Goal: Transaction & Acquisition: Book appointment/travel/reservation

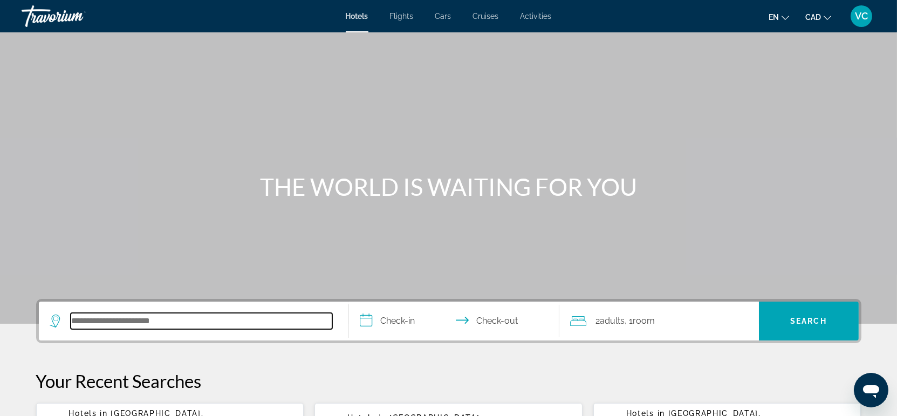
click at [143, 318] on input "Search hotel destination" at bounding box center [202, 321] width 262 height 16
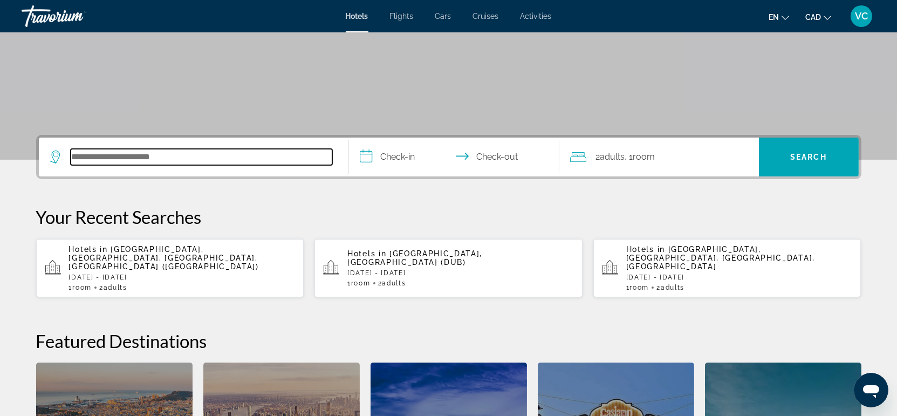
scroll to position [144, 0]
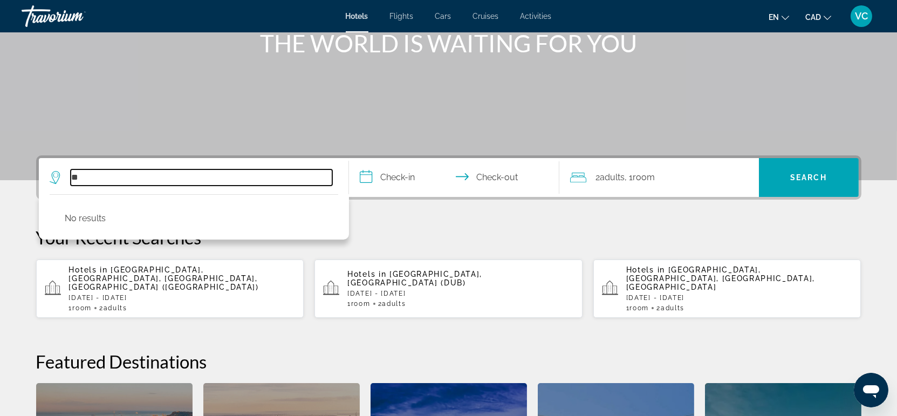
type input "*"
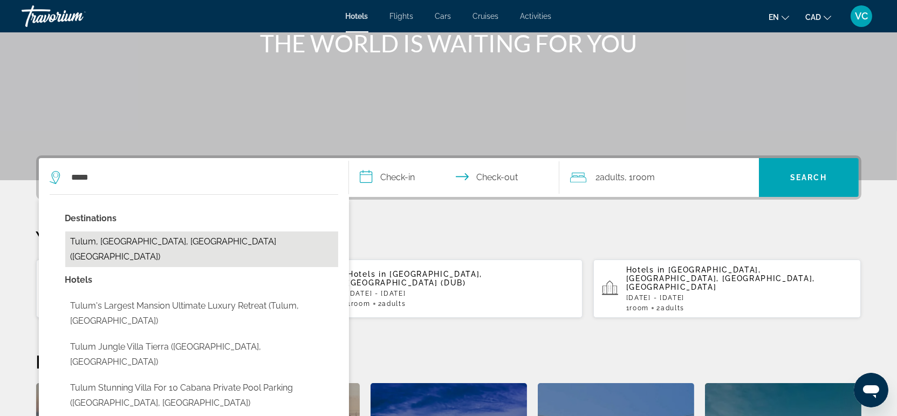
click at [137, 241] on button "Tulum, [GEOGRAPHIC_DATA], [GEOGRAPHIC_DATA] ([GEOGRAPHIC_DATA])" at bounding box center [201, 249] width 273 height 36
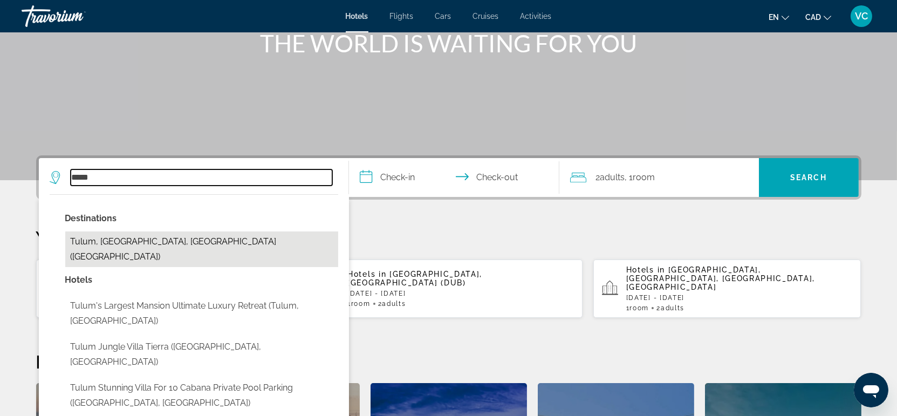
type input "**********"
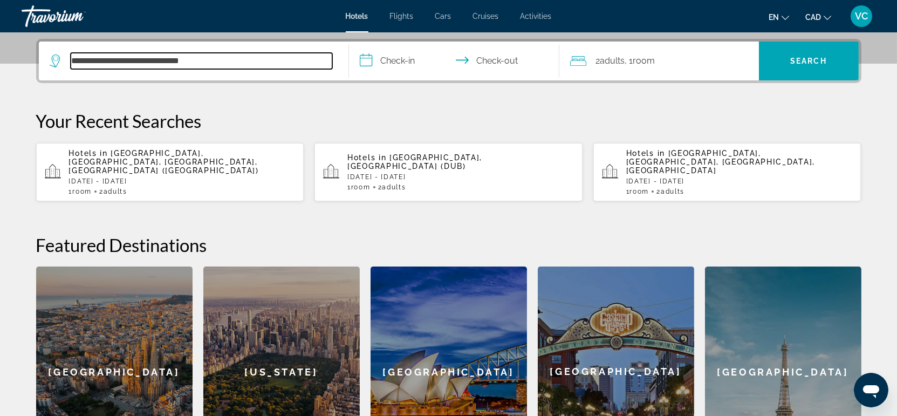
scroll to position [263, 0]
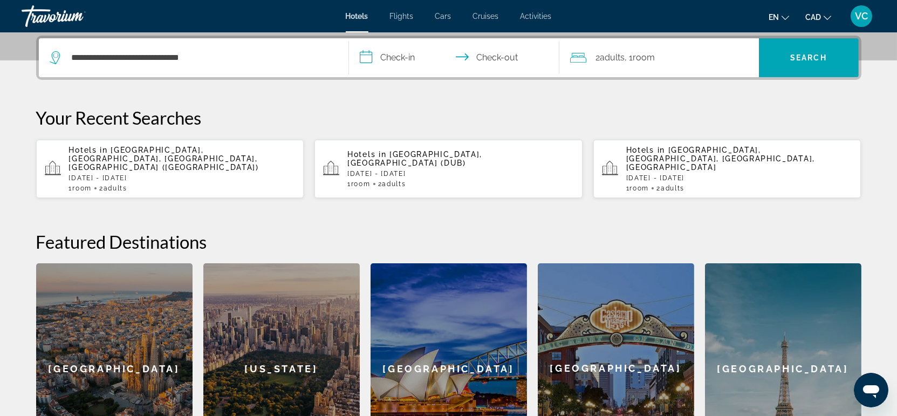
click at [405, 57] on input "**********" at bounding box center [456, 59] width 215 height 42
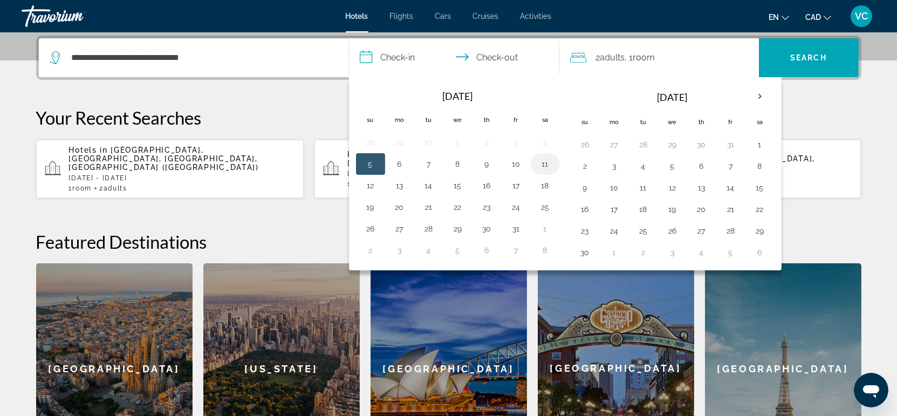
click at [547, 163] on button "11" at bounding box center [545, 163] width 17 height 15
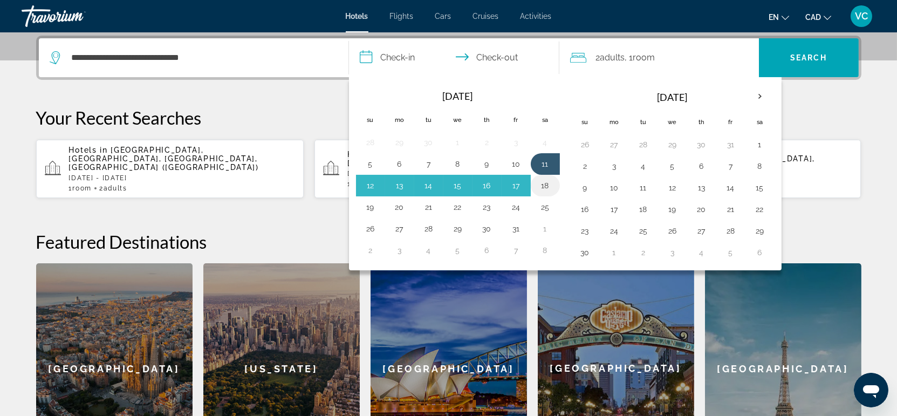
click at [543, 183] on button "18" at bounding box center [545, 185] width 17 height 15
type input "**********"
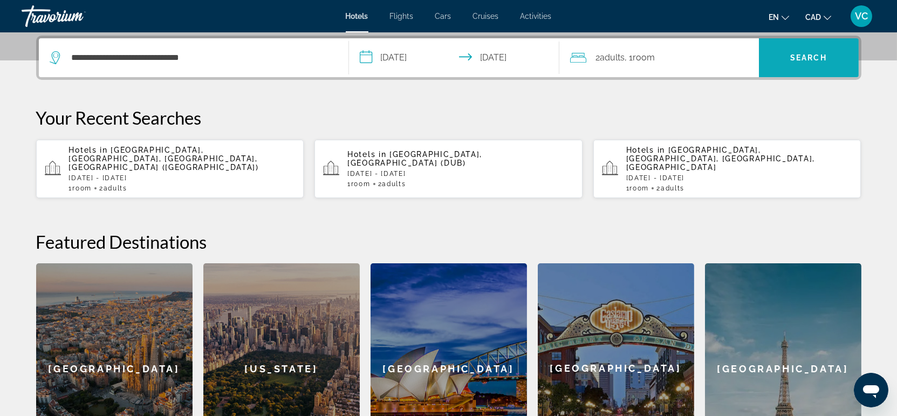
click at [804, 58] on span "Search" at bounding box center [808, 57] width 37 height 9
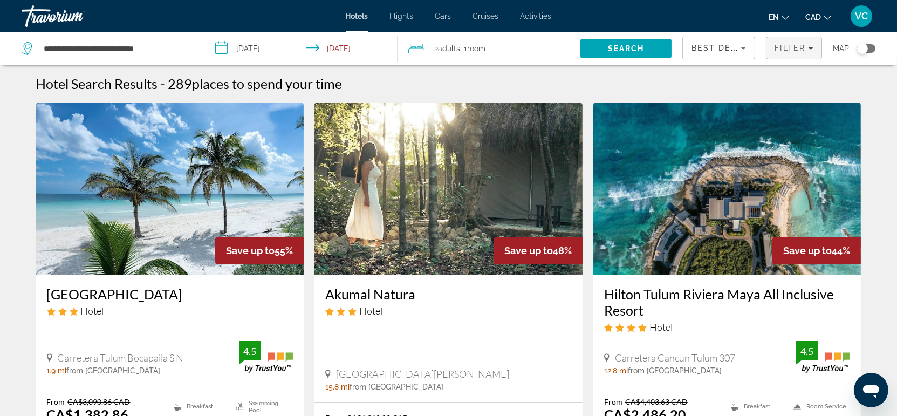
click at [788, 51] on span "Filter" at bounding box center [790, 48] width 31 height 9
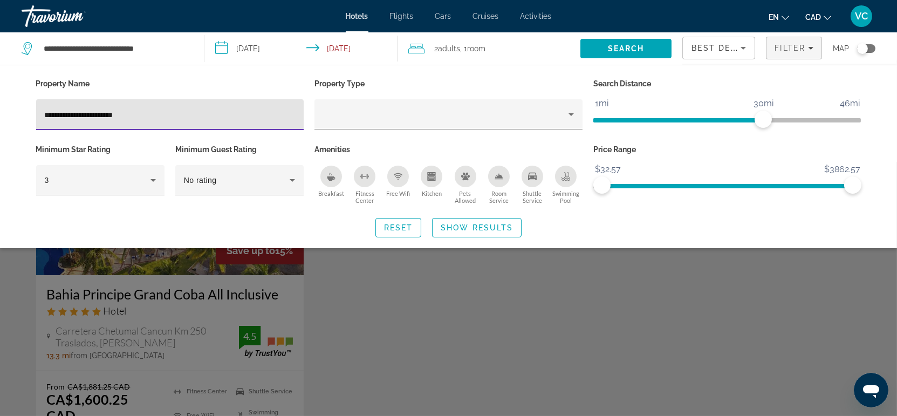
type input "**********"
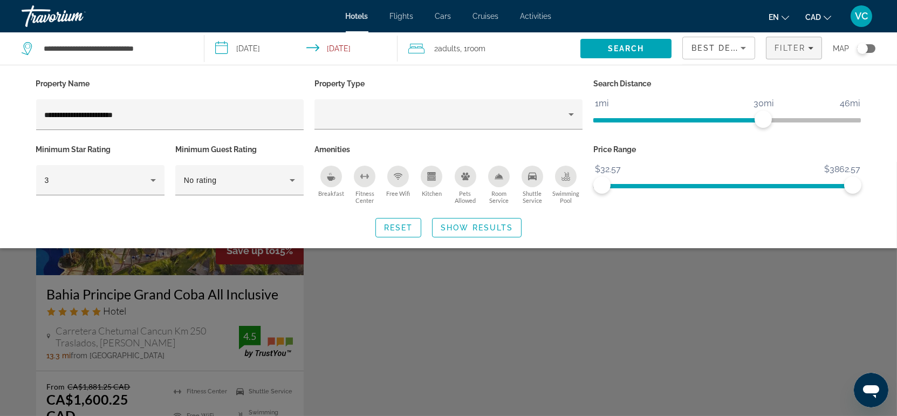
click at [413, 311] on div "Search widget" at bounding box center [448, 289] width 897 height 254
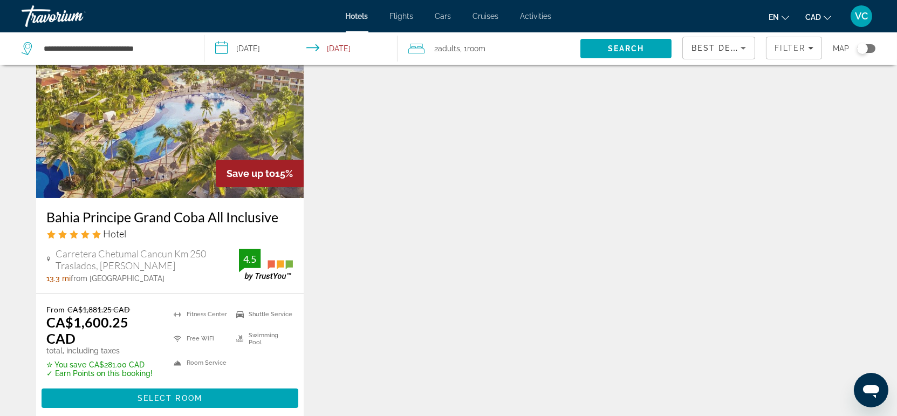
scroll to position [60, 0]
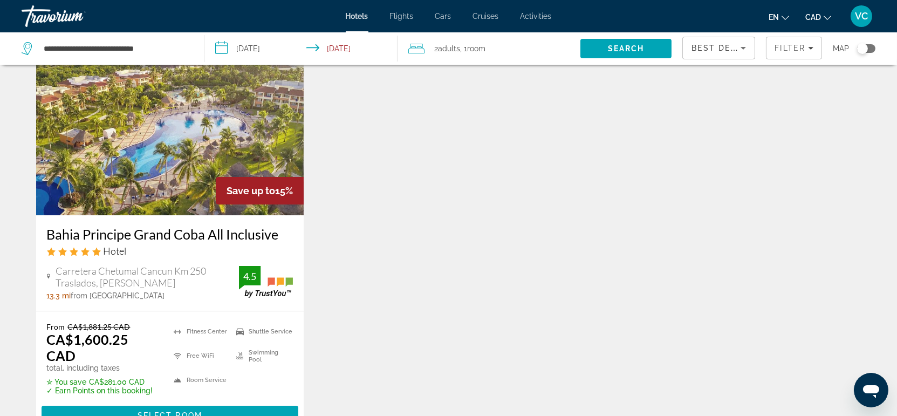
click at [145, 181] on img "Main content" at bounding box center [170, 129] width 268 height 173
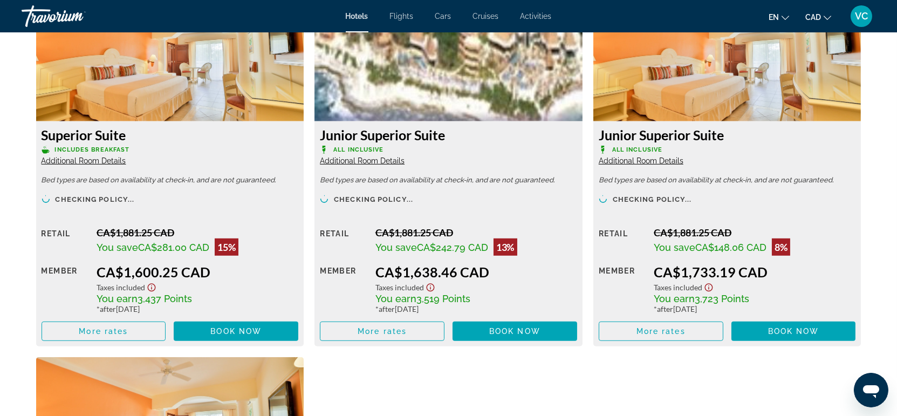
scroll to position [1558, 0]
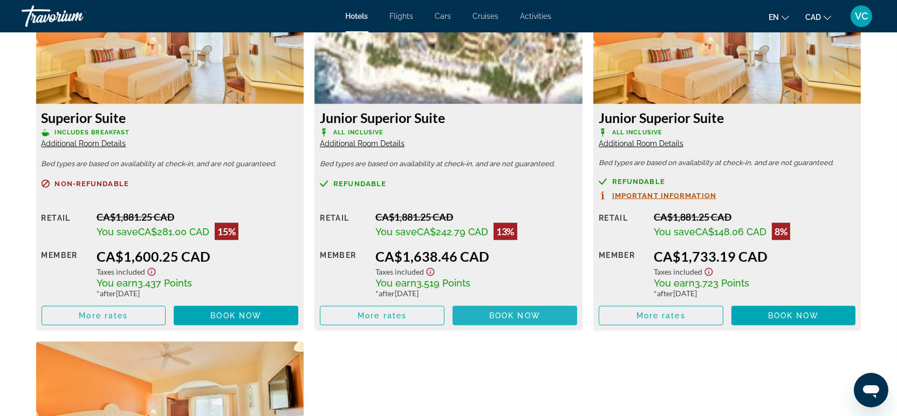
click at [482, 314] on span "Main content" at bounding box center [515, 316] width 125 height 26
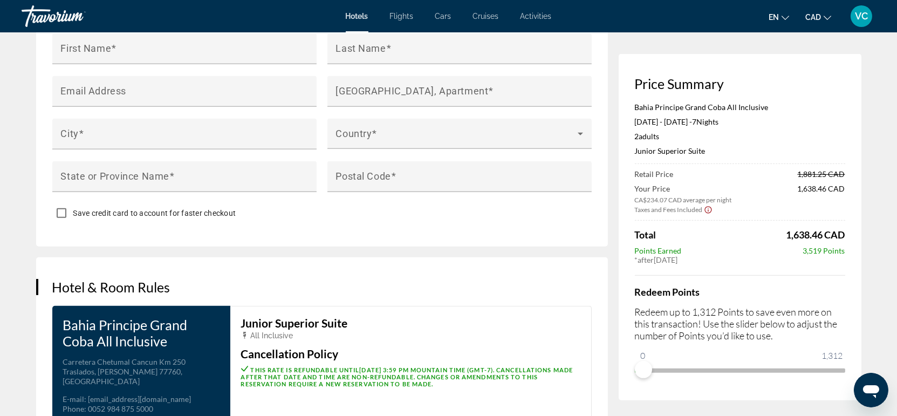
scroll to position [1259, 0]
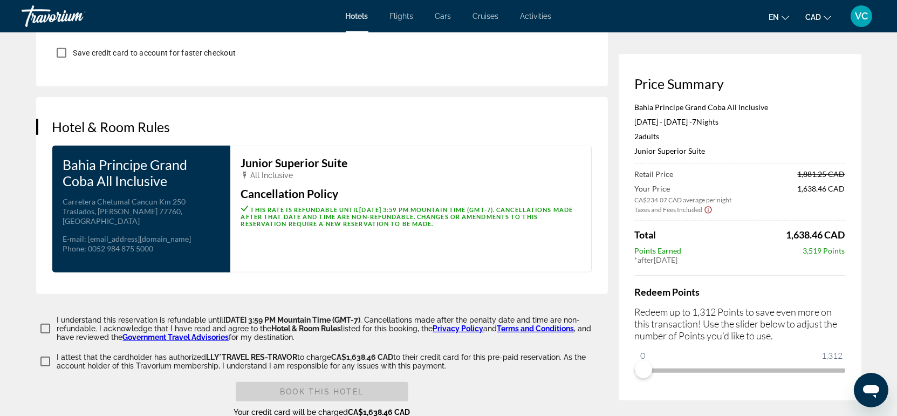
click at [706, 209] on icon "Show Taxes and Fees disclaimer" at bounding box center [708, 210] width 9 height 10
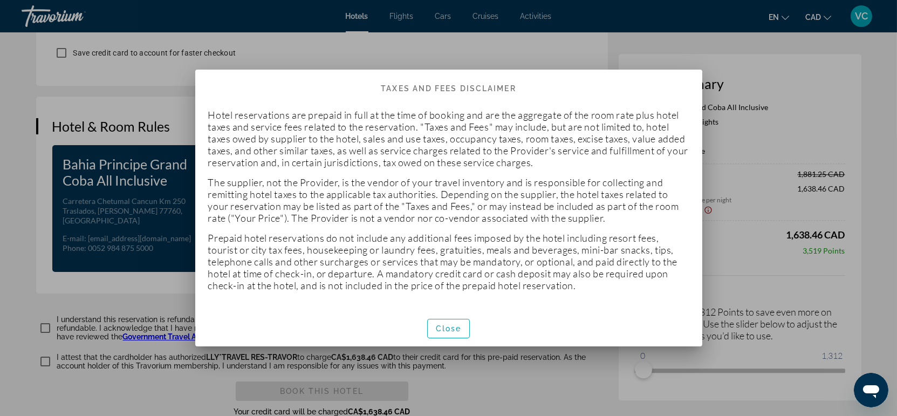
click at [852, 207] on div at bounding box center [448, 208] width 897 height 416
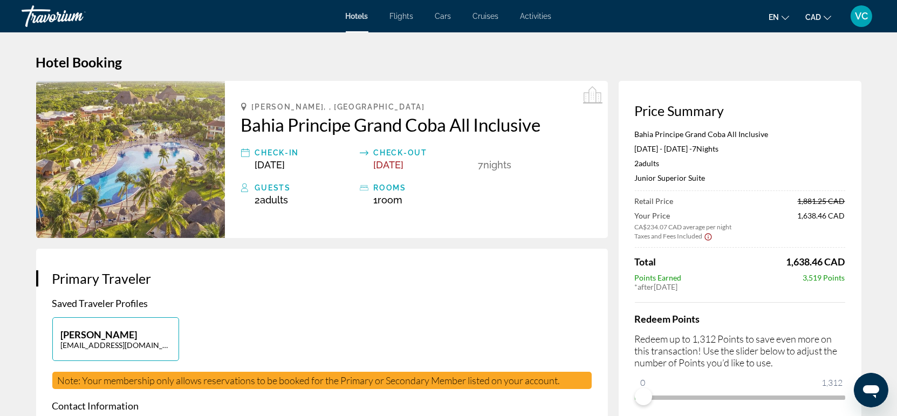
scroll to position [1259, 0]
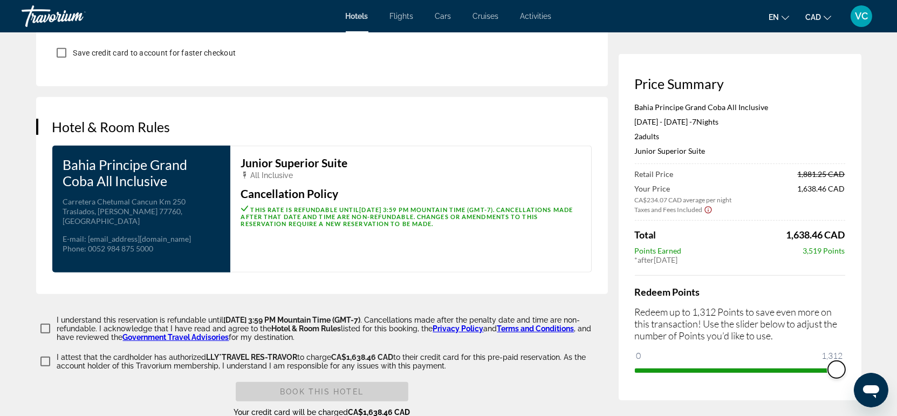
drag, startPoint x: 1500, startPoint y: 743, endPoint x: 877, endPoint y: 379, distance: 721.3
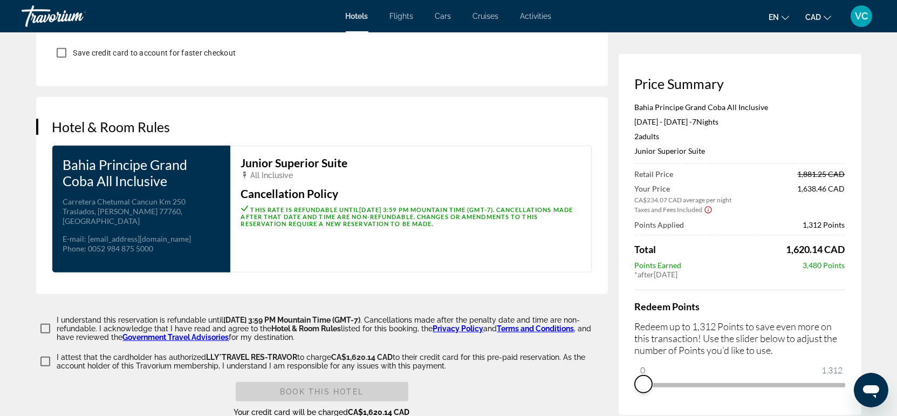
drag, startPoint x: 837, startPoint y: 369, endPoint x: 625, endPoint y: 356, distance: 211.9
click at [625, 356] on div "Price Summary [GEOGRAPHIC_DATA] Grand Coba All Inclusive [DATE] - [DATE] - 7 Ni…" at bounding box center [740, 234] width 243 height 361
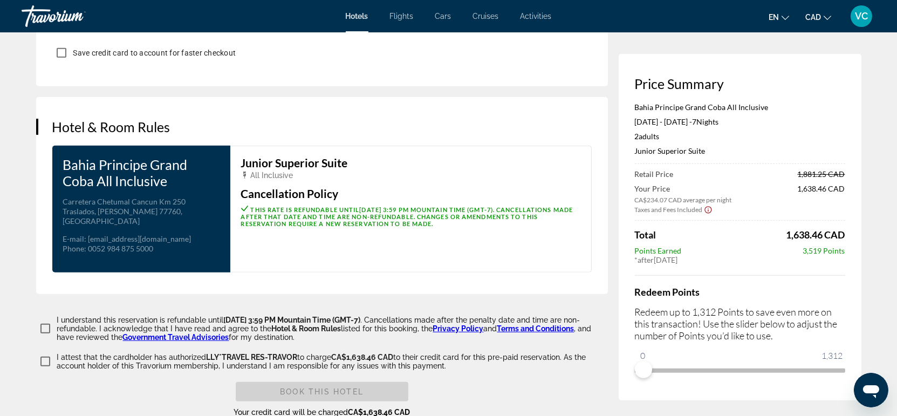
click at [856, 276] on div "Price Summary [GEOGRAPHIC_DATA] Grand Coba All Inclusive [DATE] - [DATE] - 7 Ni…" at bounding box center [740, 227] width 243 height 346
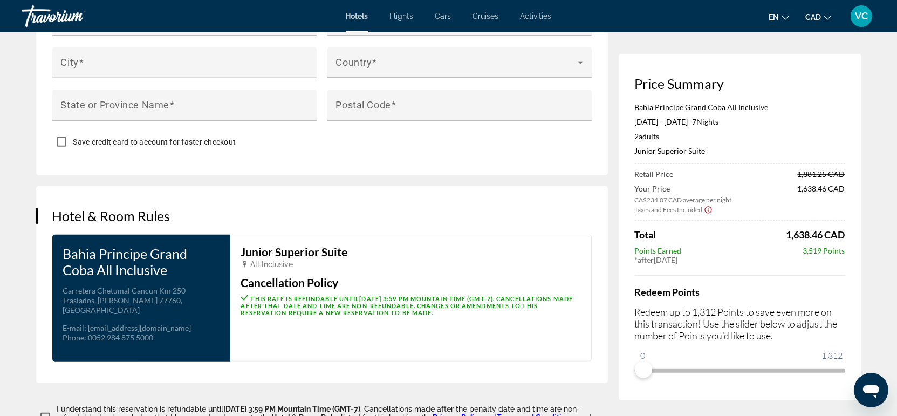
scroll to position [1139, 0]
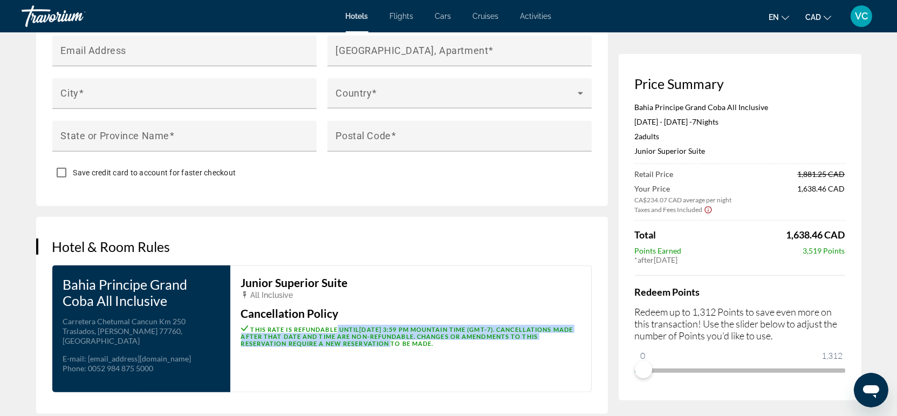
drag, startPoint x: 338, startPoint y: 322, endPoint x: 470, endPoint y: 347, distance: 134.5
click at [470, 347] on div "Junior Superior Suite All Inclusive Cancellation Policy This rate is refundable…" at bounding box center [410, 328] width 361 height 127
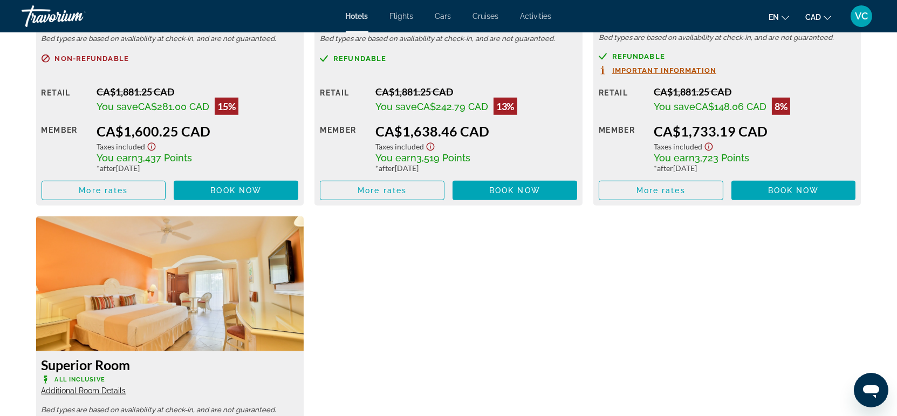
scroll to position [1498, 0]
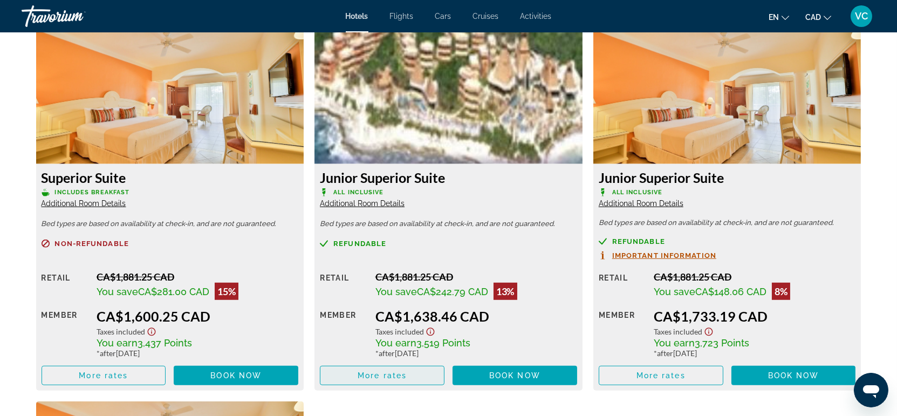
click at [381, 371] on span "More rates" at bounding box center [382, 375] width 49 height 9
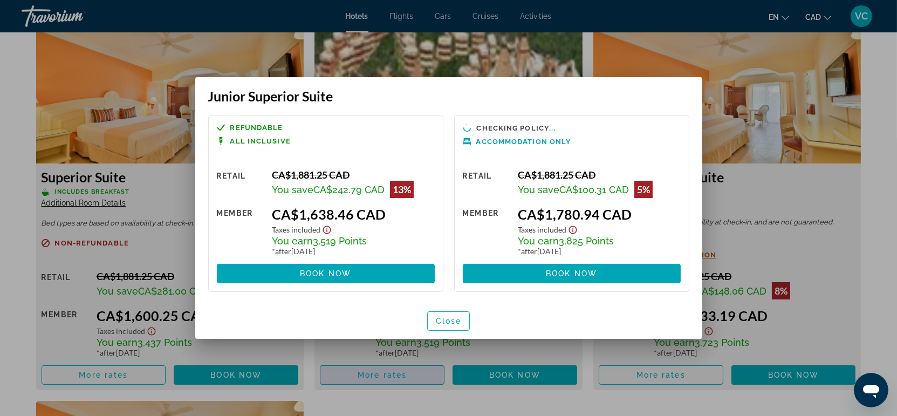
scroll to position [0, 0]
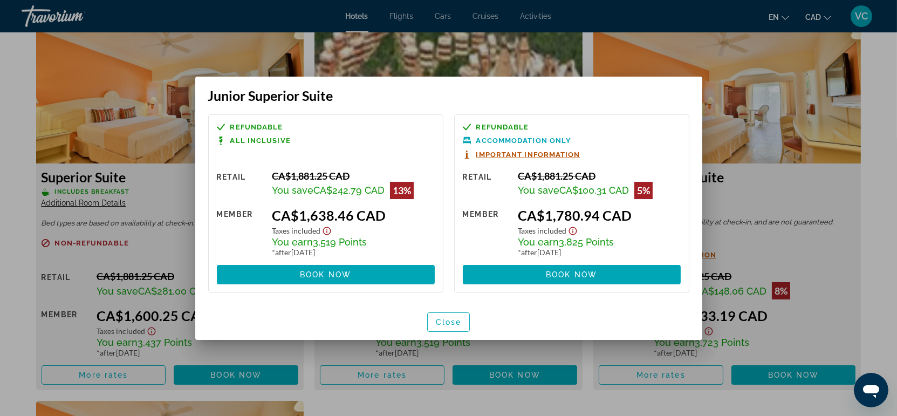
click at [7, 254] on div at bounding box center [448, 208] width 897 height 416
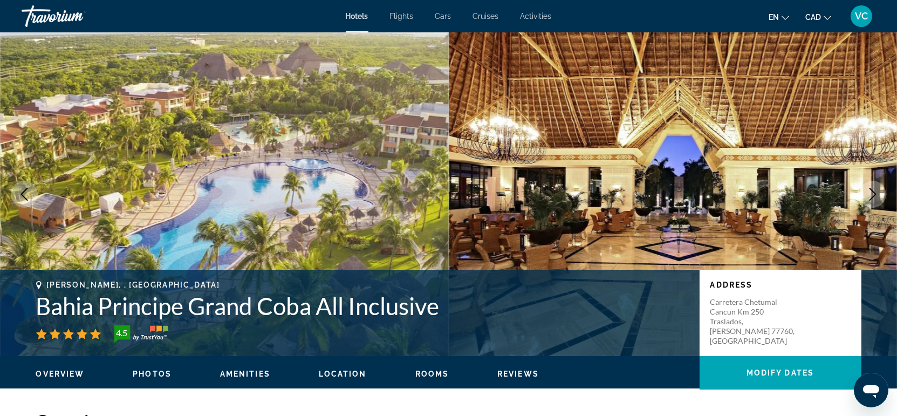
scroll to position [1498, 0]
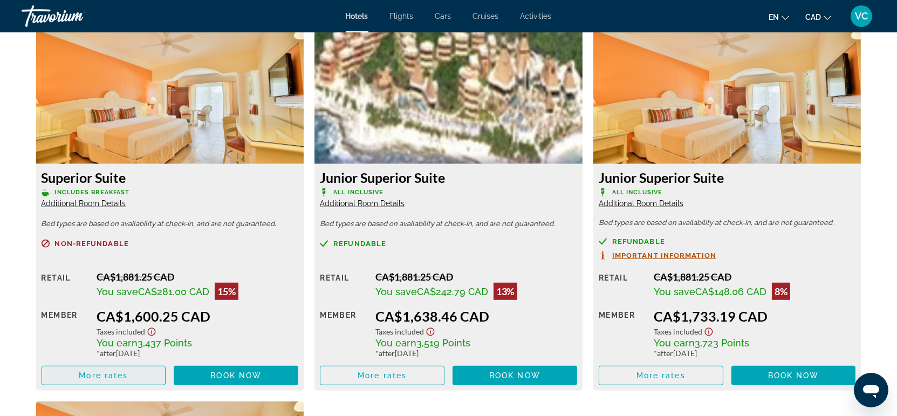
click at [91, 375] on span "More rates" at bounding box center [103, 375] width 49 height 9
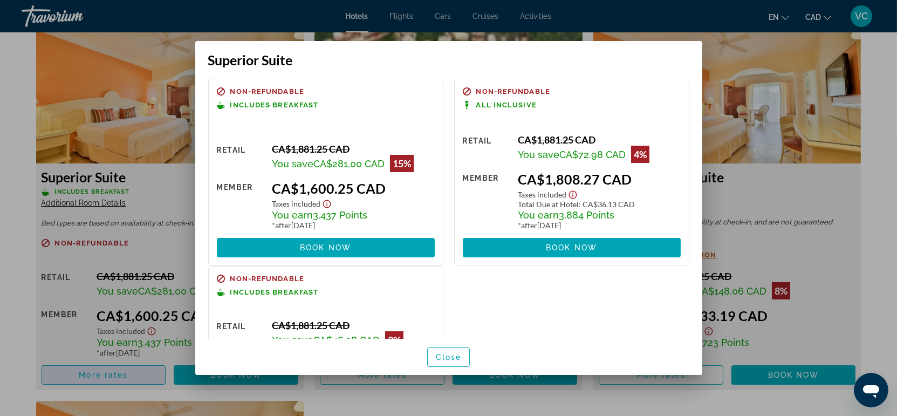
scroll to position [0, 0]
click at [18, 263] on div at bounding box center [448, 208] width 897 height 416
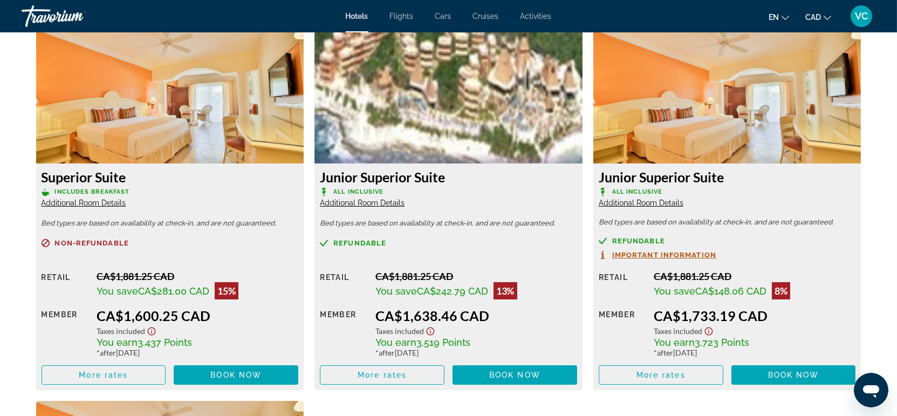
scroll to position [1498, 0]
